Goal: Information Seeking & Learning: Learn about a topic

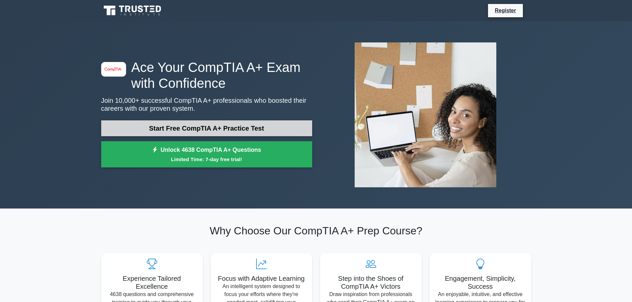
click at [261, 133] on link "Start Free CompTIA A+ Practice Test" at bounding box center [206, 128] width 211 height 16
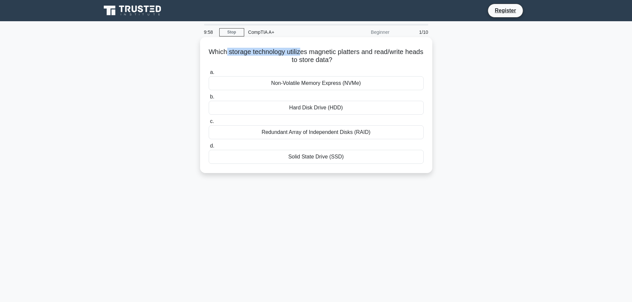
drag, startPoint x: 233, startPoint y: 53, endPoint x: 309, endPoint y: 51, distance: 75.7
click at [309, 51] on h5 "Which storage technology utilizes magnetic platters and read/write heads to sto…" at bounding box center [316, 56] width 216 height 17
click at [312, 64] on h5 "Which storage technology utilizes magnetic platters and read/write heads to sto…" at bounding box center [316, 56] width 216 height 17
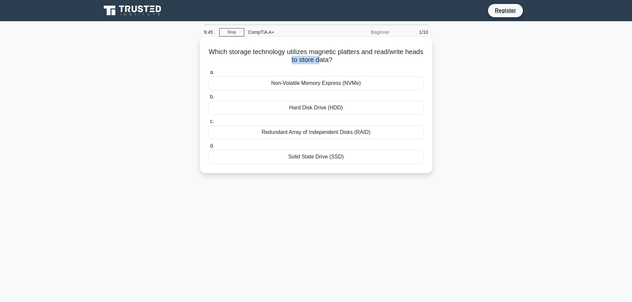
drag, startPoint x: 298, startPoint y: 59, endPoint x: 327, endPoint y: 59, distance: 29.2
click at [327, 59] on h5 "Which storage technology utilizes magnetic platters and read/write heads to sto…" at bounding box center [316, 56] width 216 height 17
click at [338, 112] on div "Hard Disk Drive (HDD)" at bounding box center [316, 108] width 215 height 14
click at [209, 99] on input "b. Hard Disk Drive (HDD)" at bounding box center [209, 97] width 0 height 4
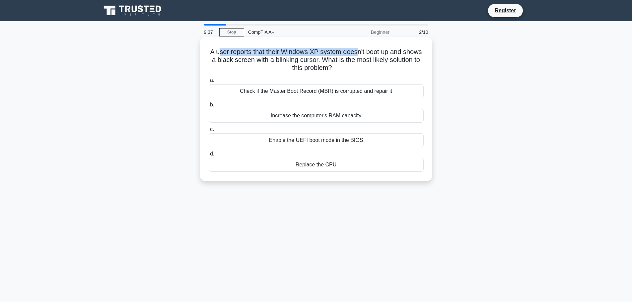
drag, startPoint x: 226, startPoint y: 51, endPoint x: 370, endPoint y: 48, distance: 144.0
click at [370, 48] on h5 "A user reports that their Windows XP system doesn't boot up and shows a black s…" at bounding box center [316, 60] width 216 height 25
click at [382, 56] on h5 "A user reports that their Windows XP system doesn't boot up and shows a black s…" at bounding box center [316, 60] width 216 height 25
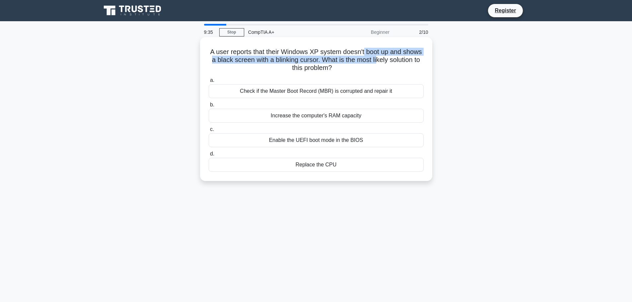
drag, startPoint x: 375, startPoint y: 53, endPoint x: 406, endPoint y: 57, distance: 31.5
click at [406, 56] on h5 "A user reports that their Windows XP system doesn't boot up and shows a black s…" at bounding box center [316, 60] width 216 height 25
click at [406, 57] on h5 "A user reports that their Windows XP system doesn't boot up and shows a black s…" at bounding box center [316, 60] width 216 height 25
drag, startPoint x: 242, startPoint y: 61, endPoint x: 296, endPoint y: 57, distance: 53.6
click at [296, 57] on h5 "A user reports that their Windows XP system doesn't boot up and shows a black s…" at bounding box center [316, 60] width 216 height 25
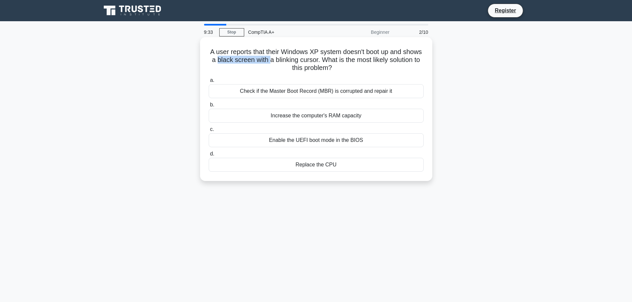
click at [296, 57] on h5 "A user reports that their Windows XP system doesn't boot up and shows a black s…" at bounding box center [316, 60] width 216 height 25
drag, startPoint x: 348, startPoint y: 60, endPoint x: 396, endPoint y: 57, distance: 48.2
click at [396, 57] on h5 "A user reports that their Windows XP system doesn't boot up and shows a black s…" at bounding box center [316, 60] width 216 height 25
drag, startPoint x: 274, startPoint y: 69, endPoint x: 338, endPoint y: 66, distance: 64.1
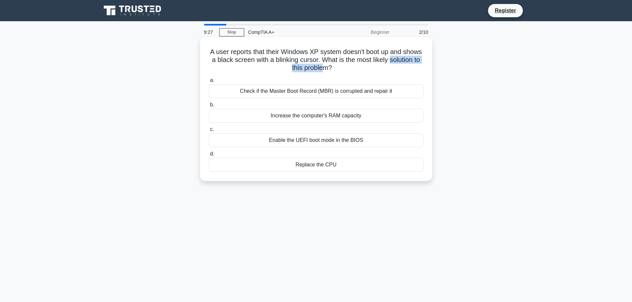
click at [338, 66] on h5 "A user reports that their Windows XP system doesn't boot up and shows a black s…" at bounding box center [316, 60] width 216 height 25
